Goal: Check status: Check status

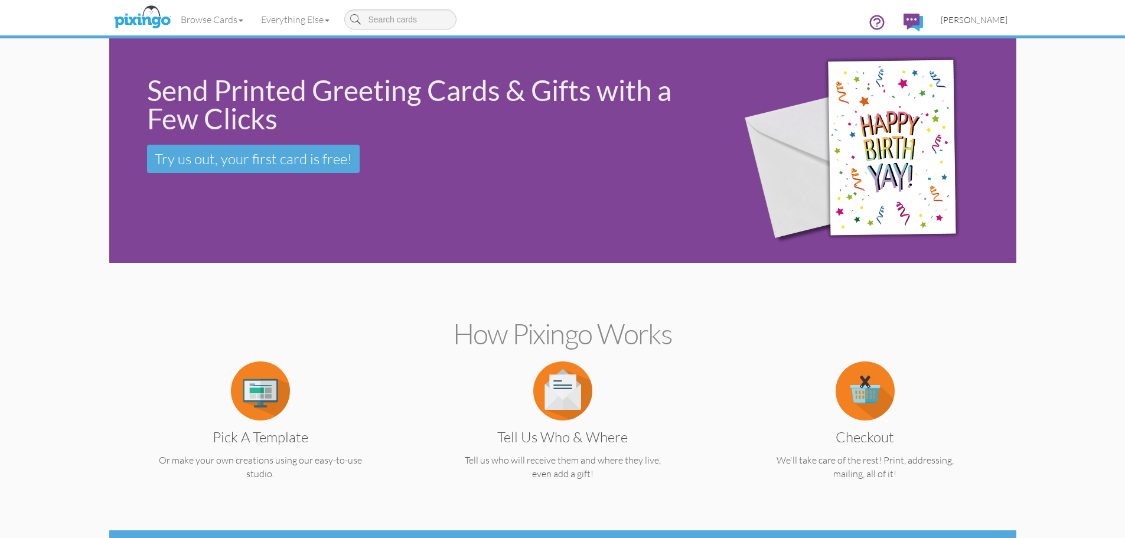
click at [975, 20] on span "[PERSON_NAME]" at bounding box center [974, 20] width 67 height 10
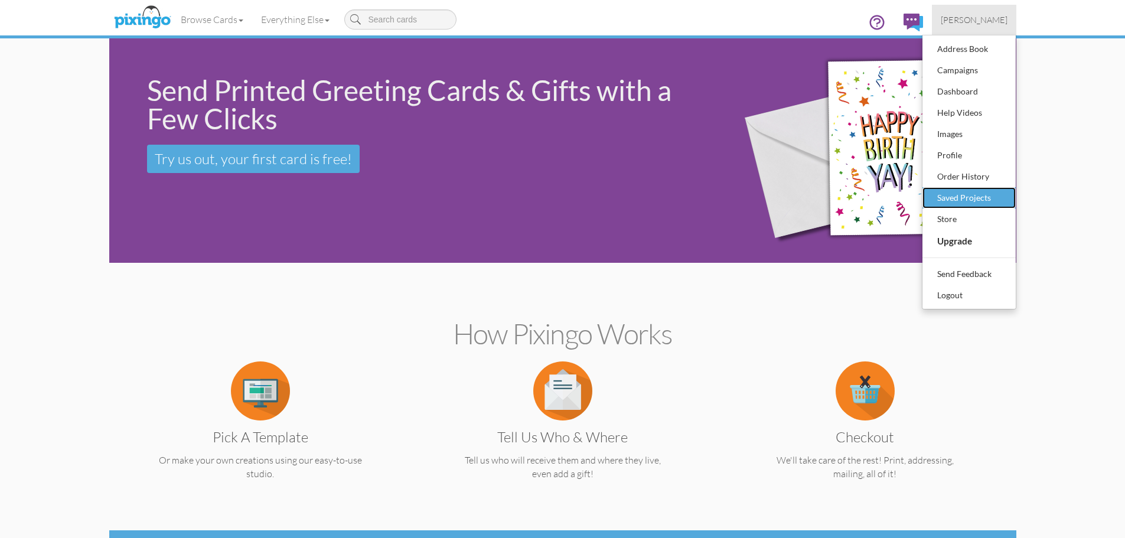
click at [956, 198] on div "Saved Projects" at bounding box center [969, 198] width 70 height 18
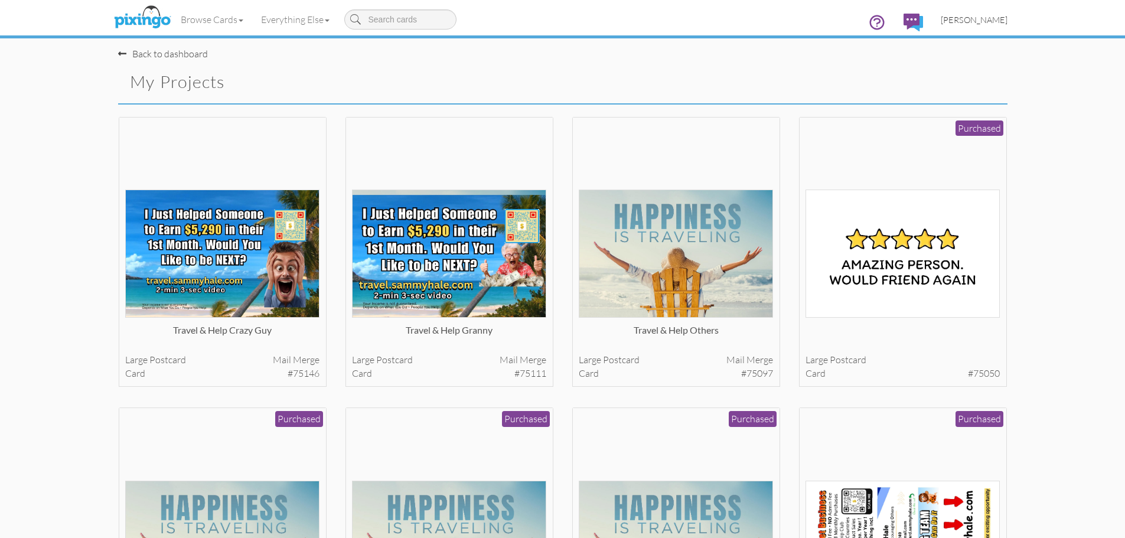
click at [976, 19] on span "[PERSON_NAME]" at bounding box center [974, 20] width 67 height 10
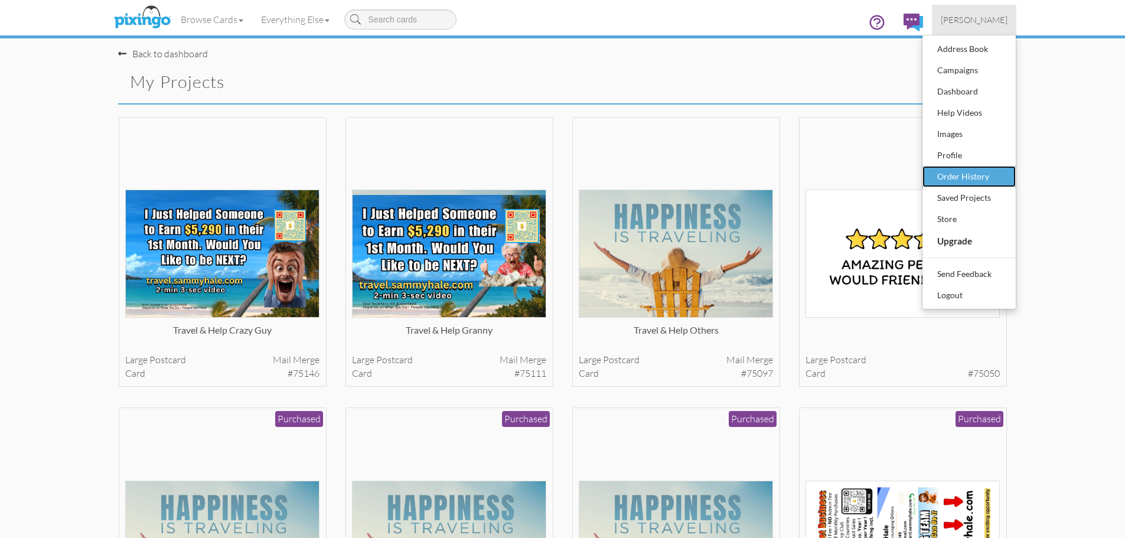
click at [964, 177] on div "Order History" at bounding box center [969, 177] width 70 height 18
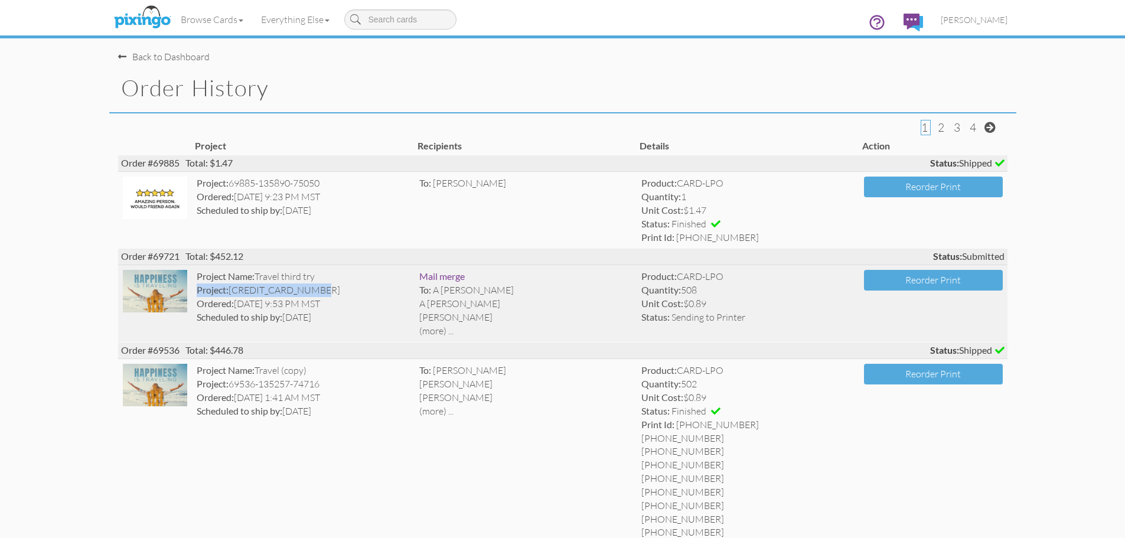
drag, startPoint x: 332, startPoint y: 292, endPoint x: 194, endPoint y: 292, distance: 138.8
click at [194, 292] on td "Project Name: Travel third try Project: [CREDIT_CARD_NUMBER] Ordered: [DATE] 9:…" at bounding box center [303, 303] width 223 height 77
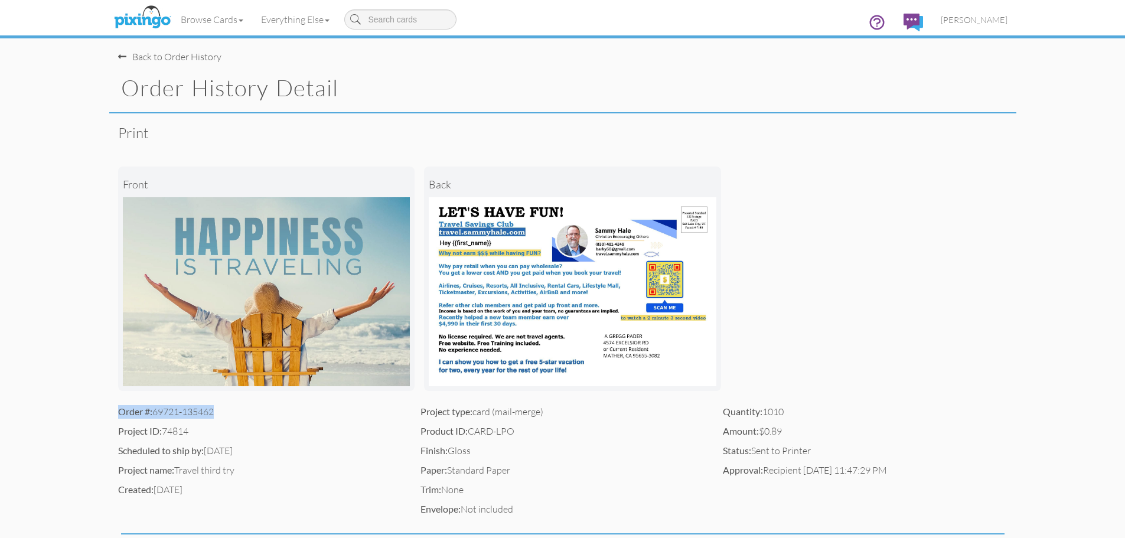
drag, startPoint x: 226, startPoint y: 412, endPoint x: 126, endPoint y: 414, distance: 99.8
click at [115, 414] on div "Order #: 69721-135462 Project ID: 74814 Scheduled to ship by: [DATE] Project na…" at bounding box center [260, 453] width 302 height 97
copy div "Order #: 69721-135462"
click at [974, 338] on div "front back" at bounding box center [562, 278] width 889 height 253
